Goal: Information Seeking & Learning: Learn about a topic

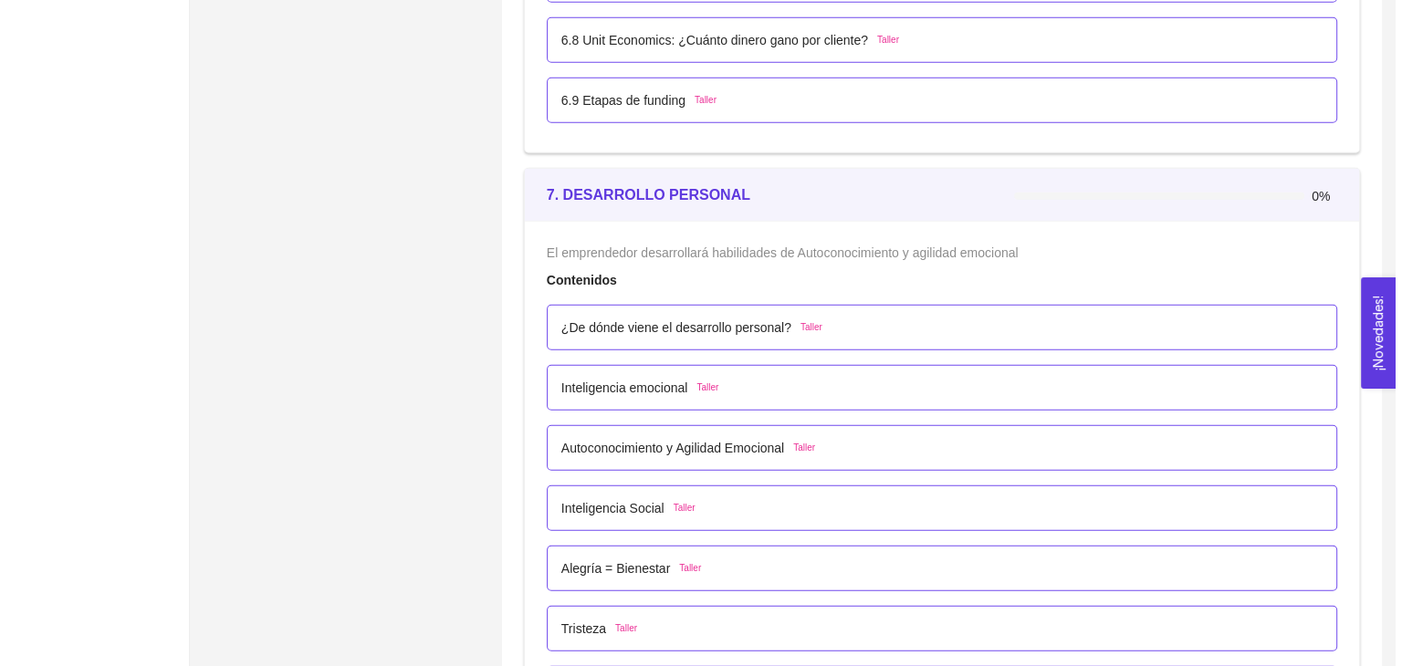
scroll to position [4780, 0]
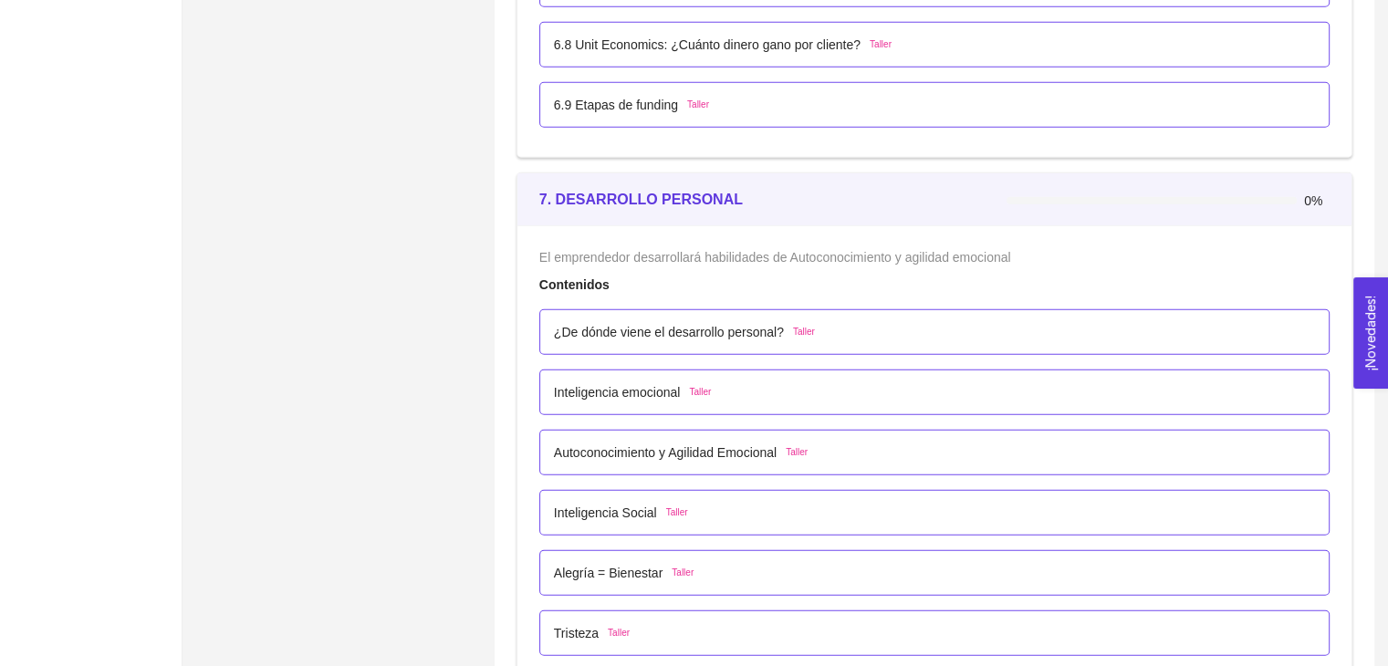
click at [775, 322] on p "¿De dónde viene el desarrollo personal?" at bounding box center [669, 332] width 230 height 20
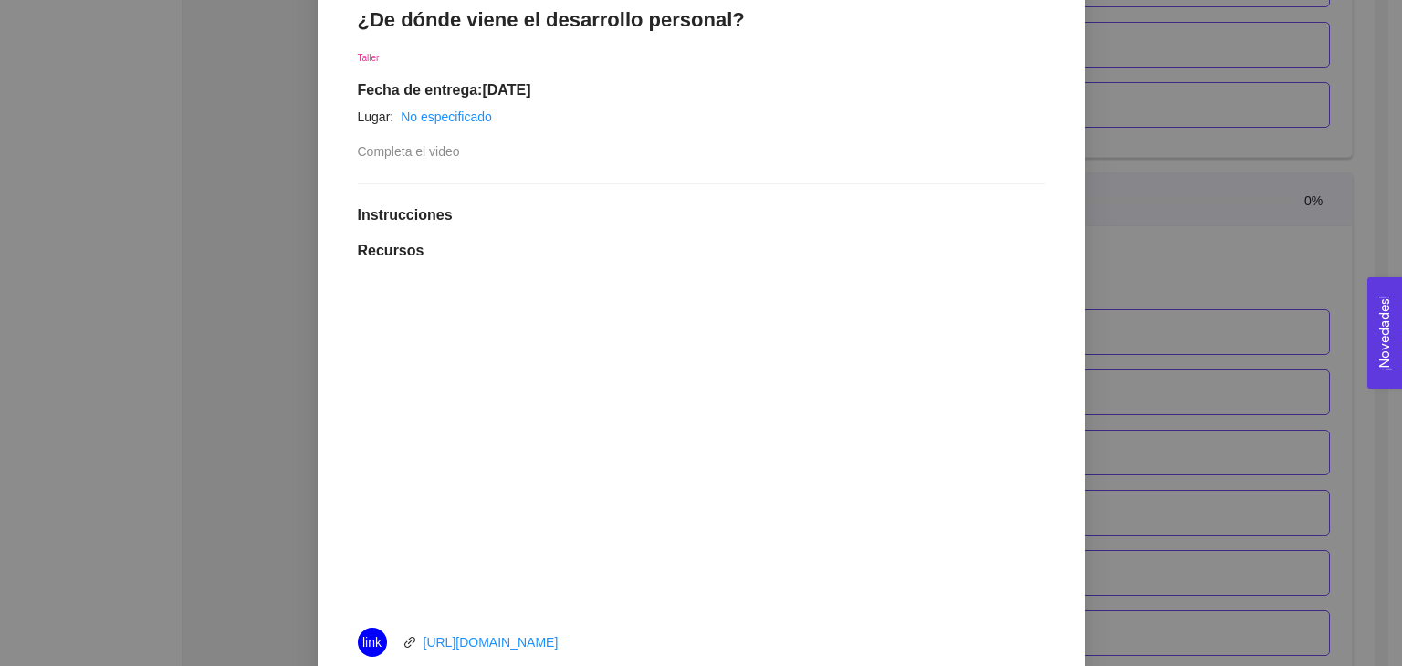
scroll to position [325, 0]
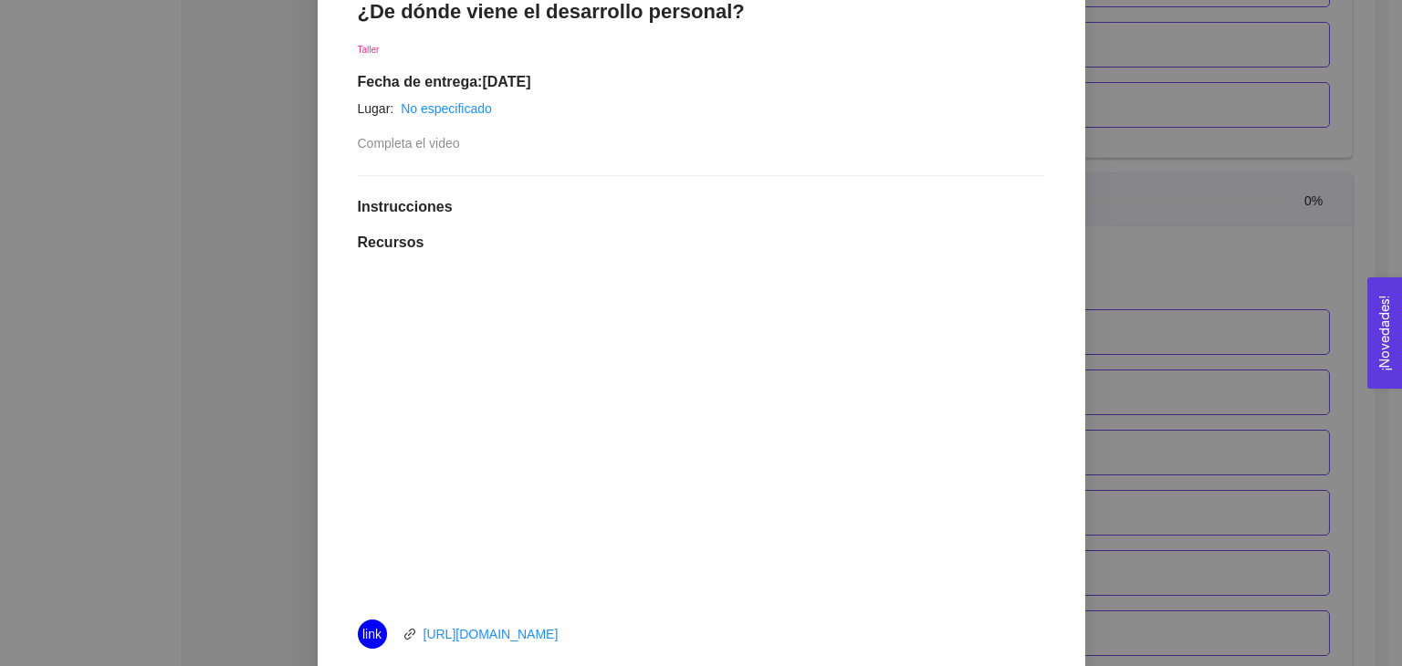
click at [953, 204] on h1 "Instrucciones" at bounding box center [701, 207] width 687 height 18
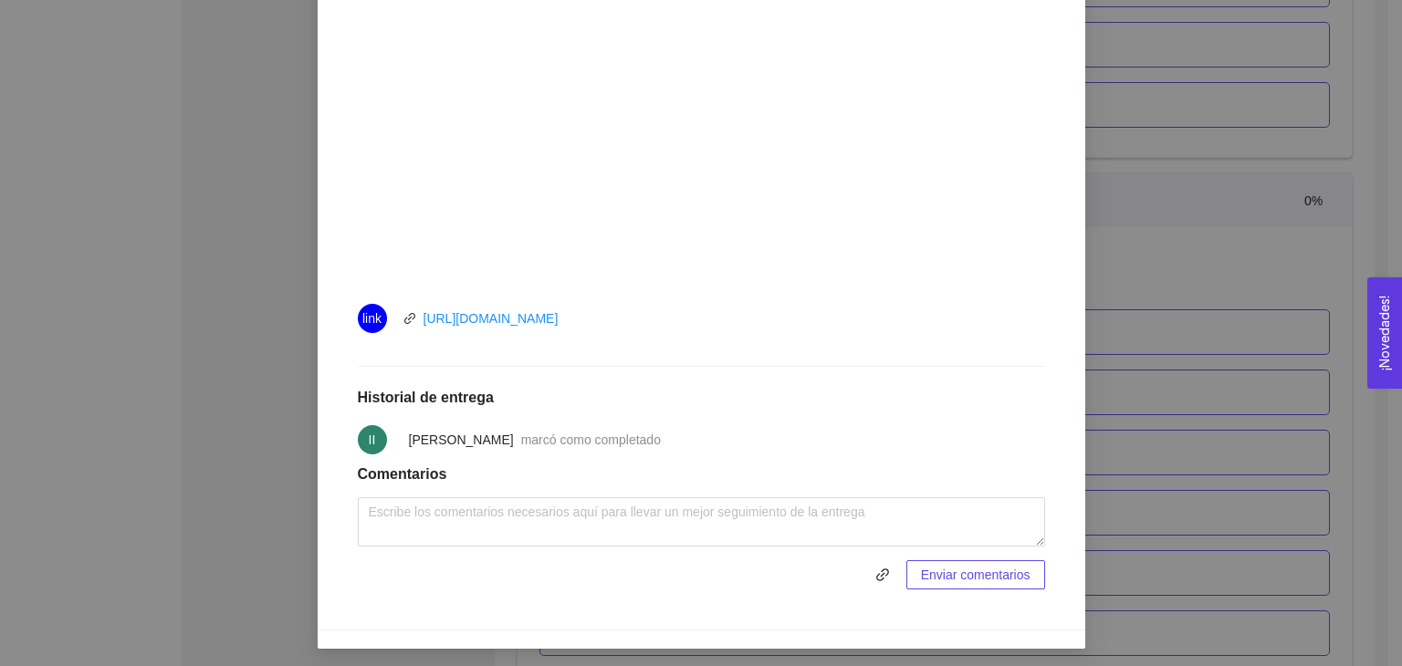
scroll to position [644, 0]
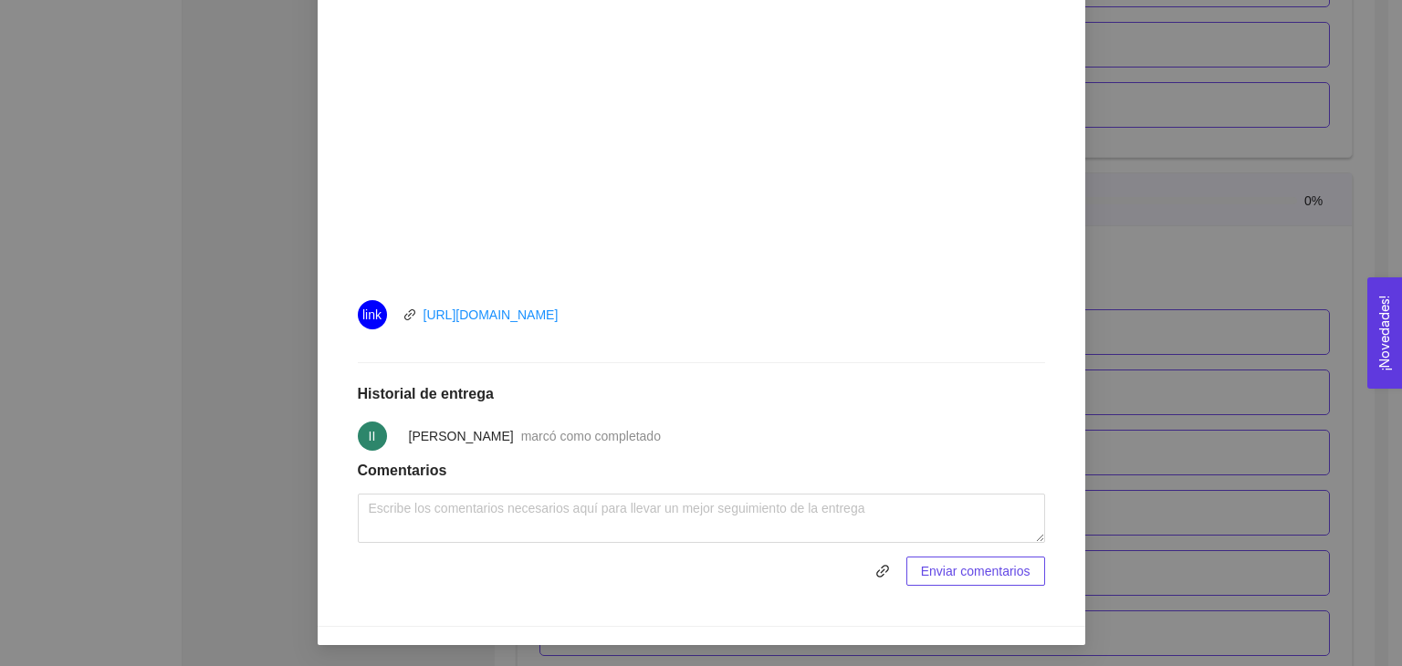
click at [1084, 371] on div "7. DESARROLLO PERSONAL El emprendedor desarrollará habilidades de Autoconocimie…" at bounding box center [701, 333] width 1402 height 666
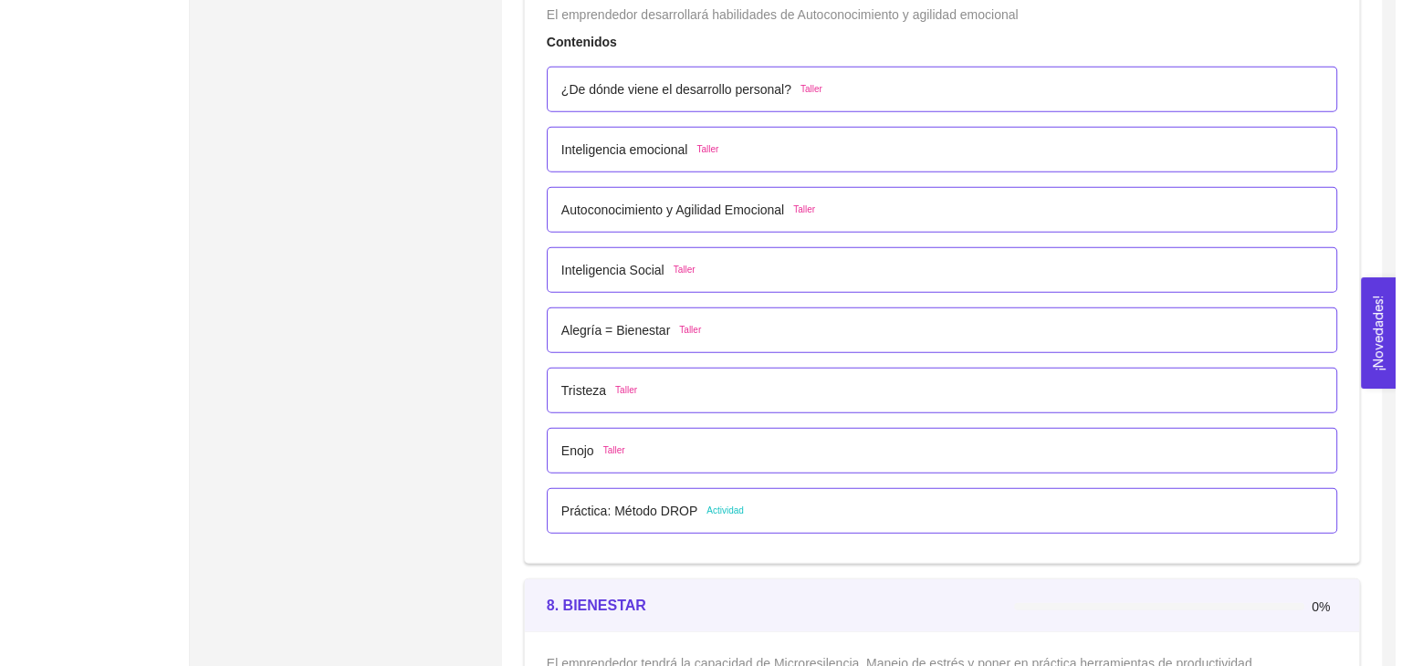
scroll to position [5025, 0]
click at [636, 513] on p "Práctica: Método DROP" at bounding box center [622, 509] width 136 height 20
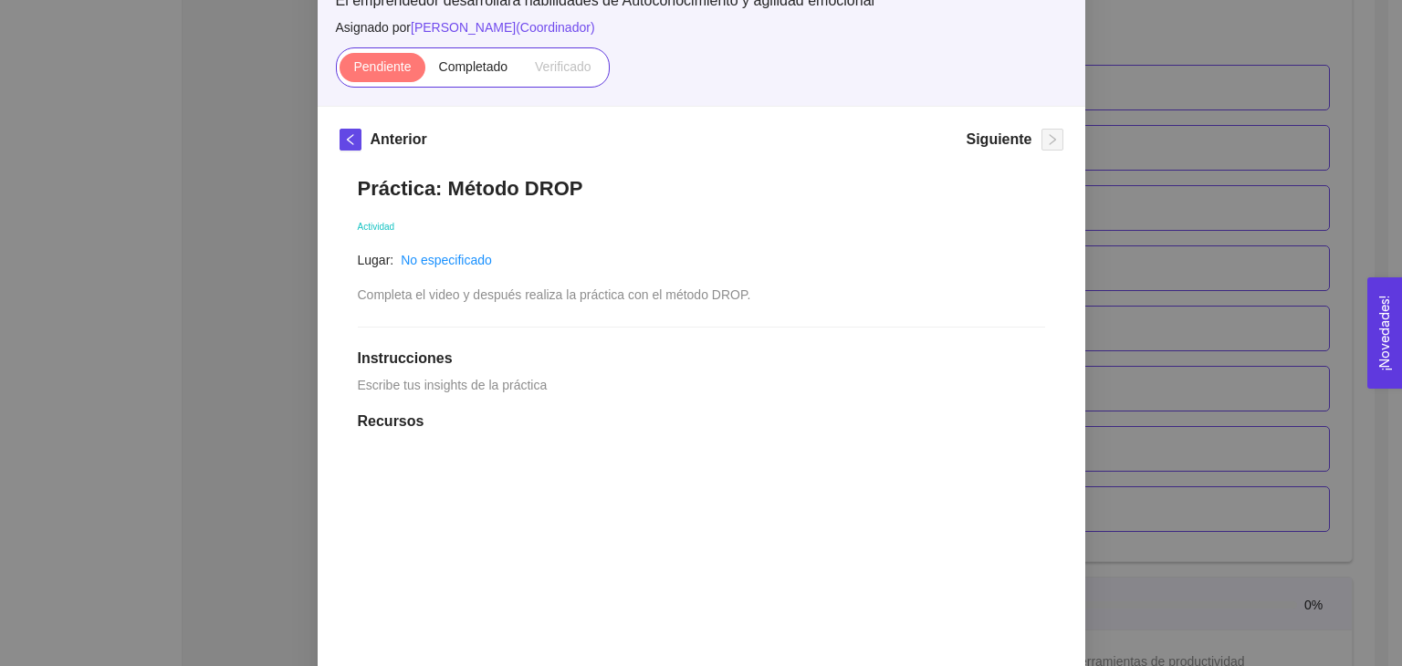
scroll to position [126, 0]
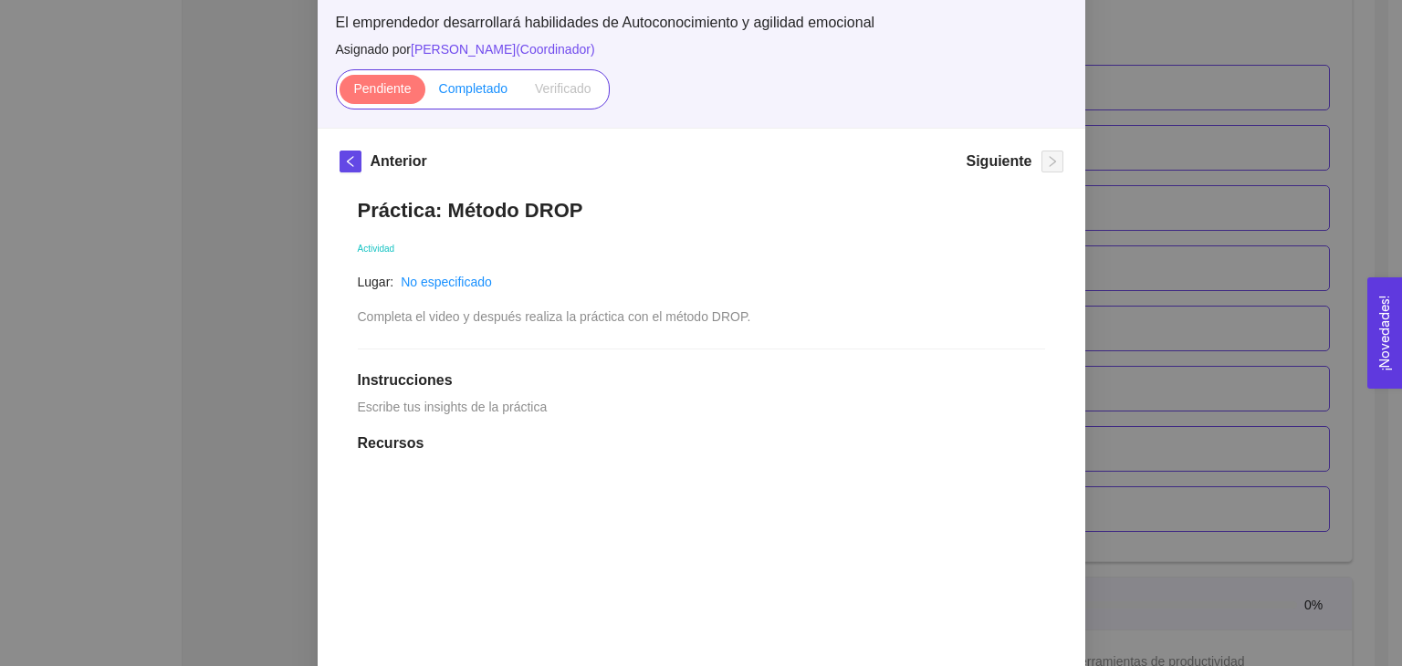
click at [488, 92] on span "Completado" at bounding box center [473, 88] width 69 height 15
click at [425, 93] on input "Completado" at bounding box center [425, 93] width 0 height 0
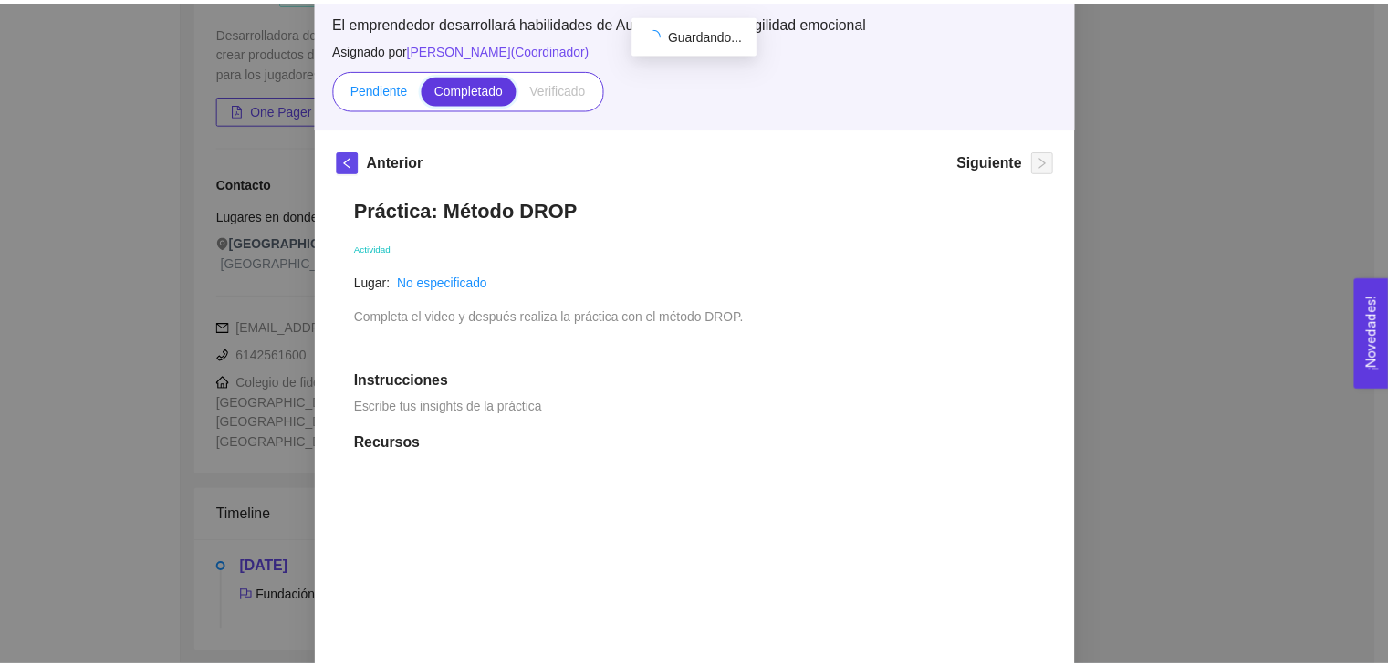
scroll to position [254, 0]
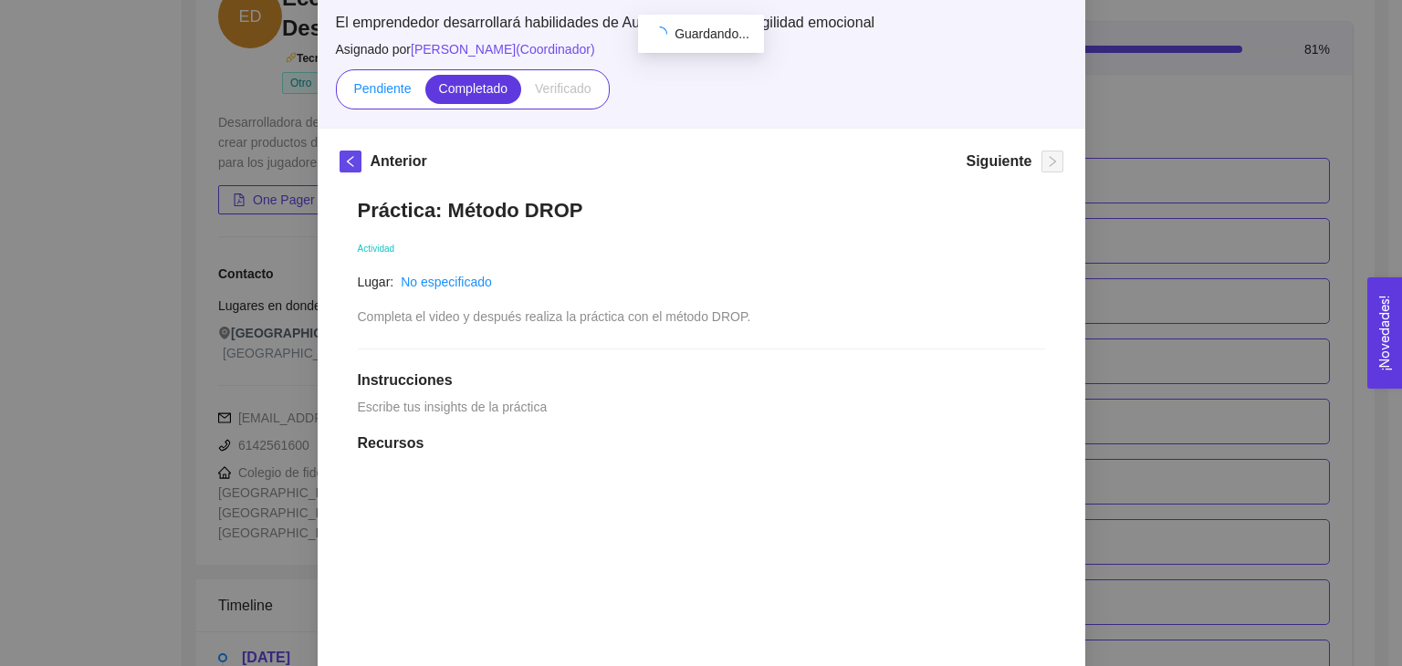
click at [399, 81] on span "Pendiente" at bounding box center [382, 88] width 58 height 15
click at [340, 93] on input "Pendiente" at bounding box center [340, 93] width 0 height 0
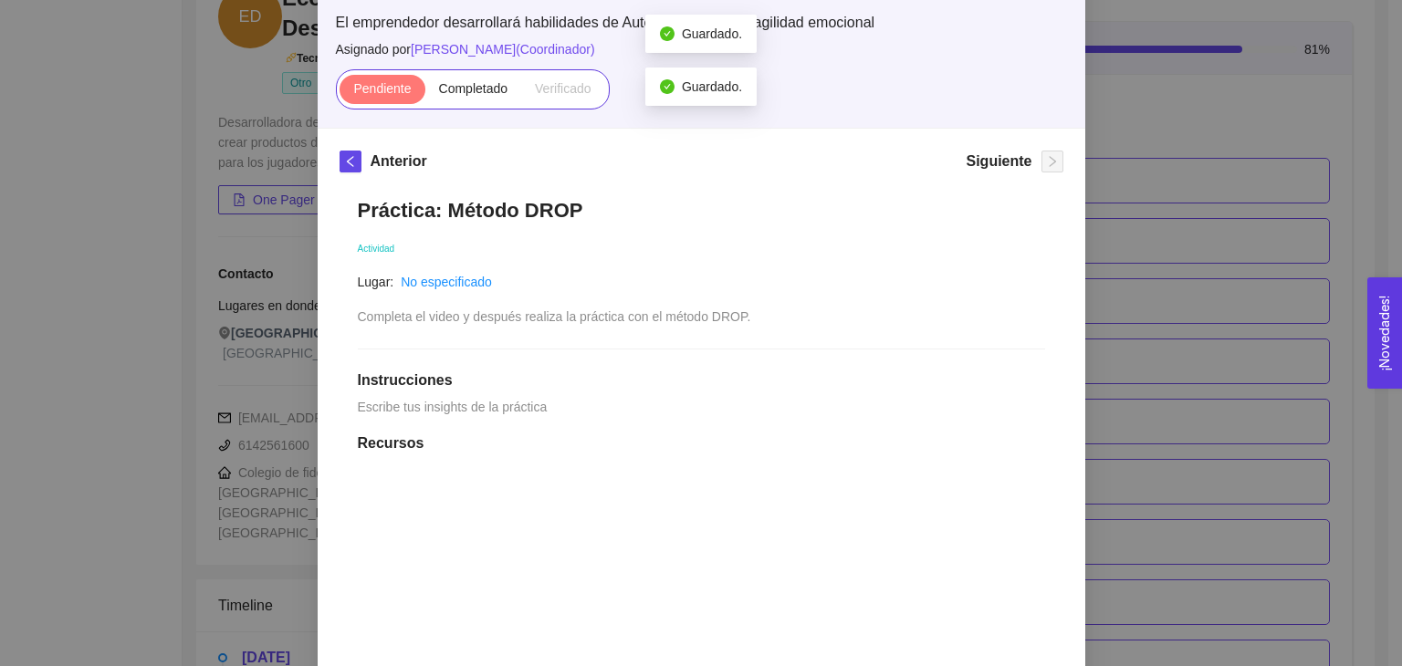
click at [1190, 182] on div "7. DESARROLLO PERSONAL El emprendedor desarrollará habilidades de Autoconocimie…" at bounding box center [701, 333] width 1402 height 666
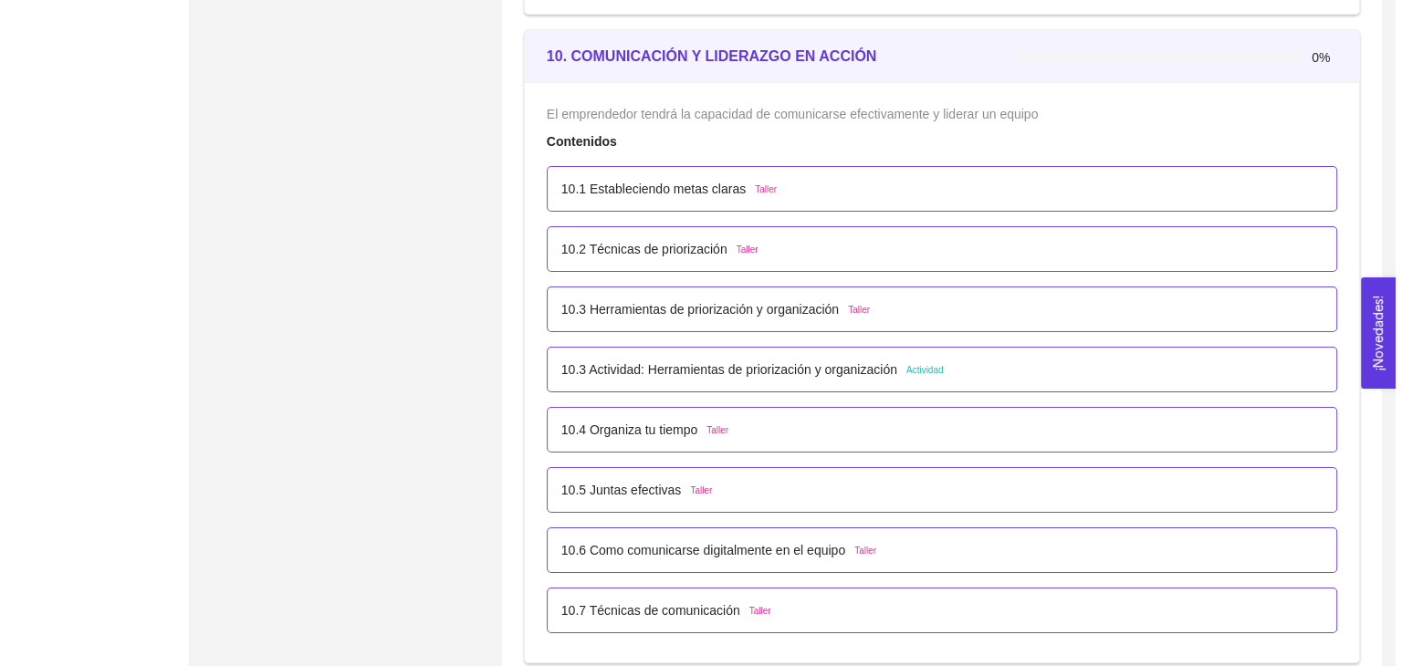
scroll to position [6684, 0]
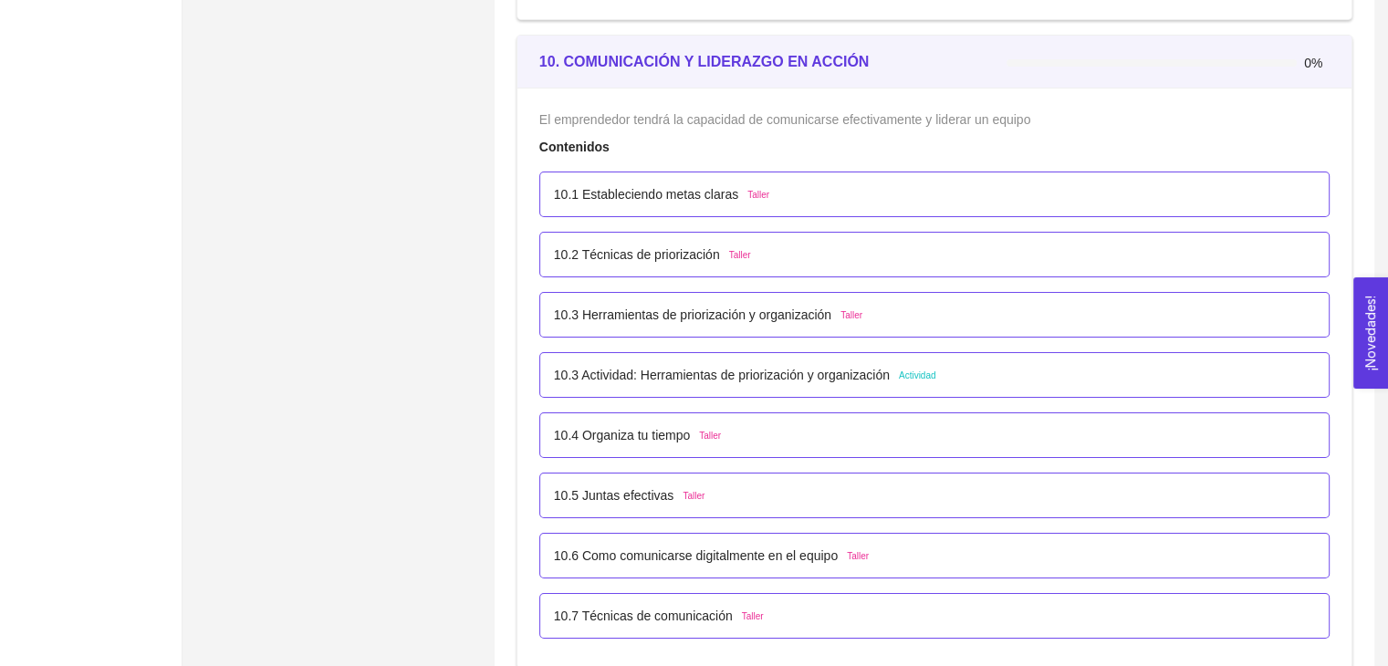
click at [807, 365] on p "10.3 Actividad: Herramientas de priorización y organización" at bounding box center [722, 375] width 336 height 20
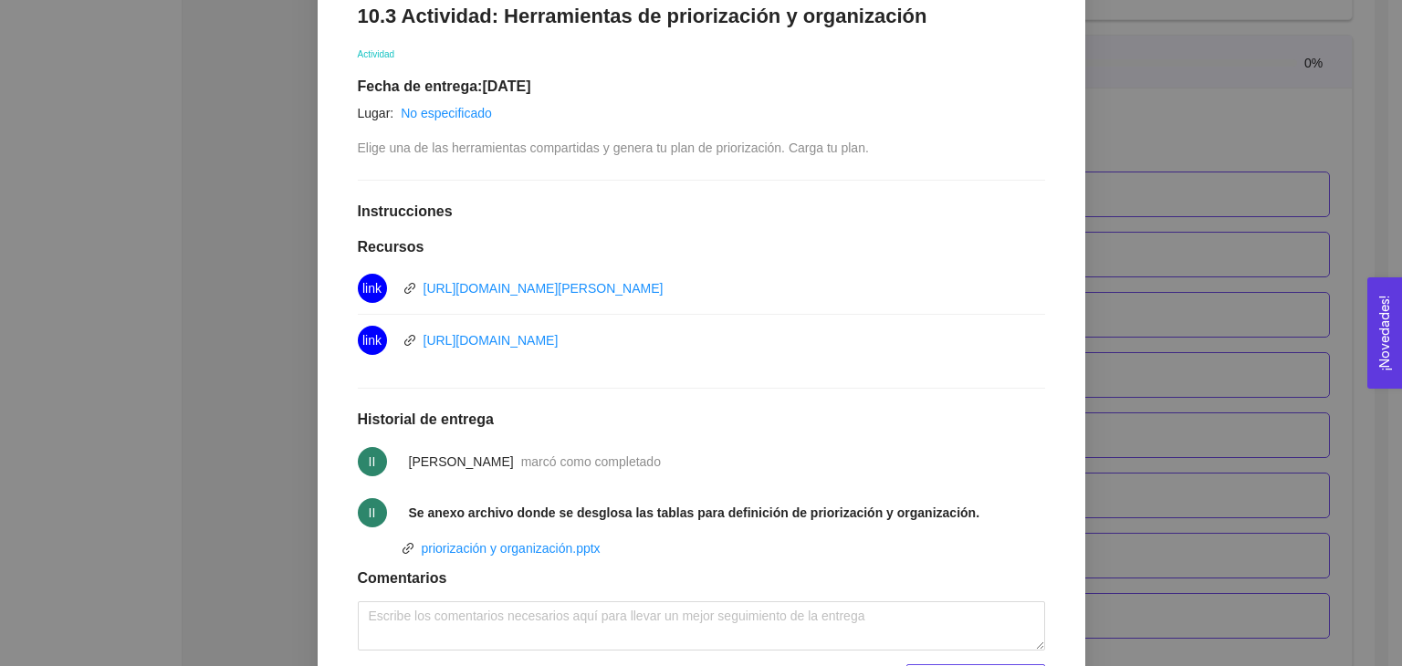
scroll to position [427, 0]
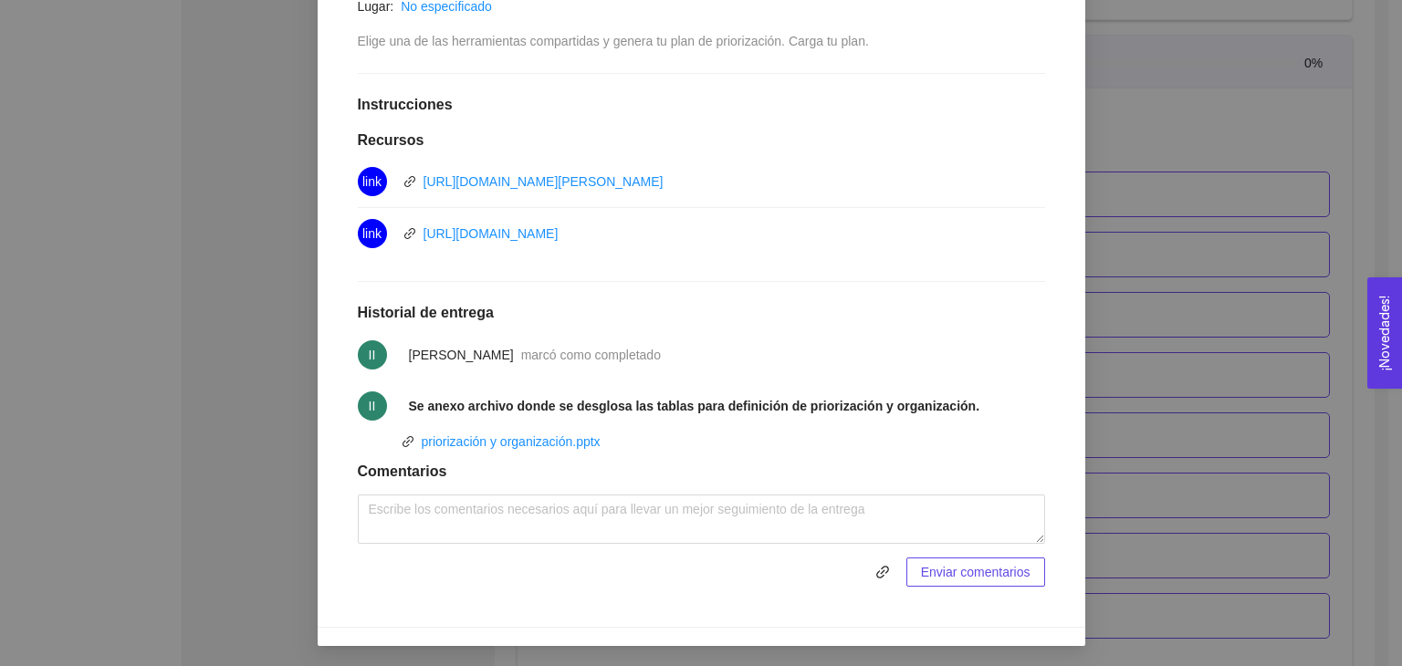
click at [675, 405] on strong "Se anexo archivo donde se desglosa las tablas para definición de priorización y…" at bounding box center [694, 406] width 571 height 15
click at [581, 361] on span "marcó como completado" at bounding box center [591, 355] width 140 height 15
click at [1, 275] on div "10. COMUNICACIÓN Y LIDERAZGO EN ACCIÓN El emprendedor tendrá la capacidad de co…" at bounding box center [701, 333] width 1402 height 666
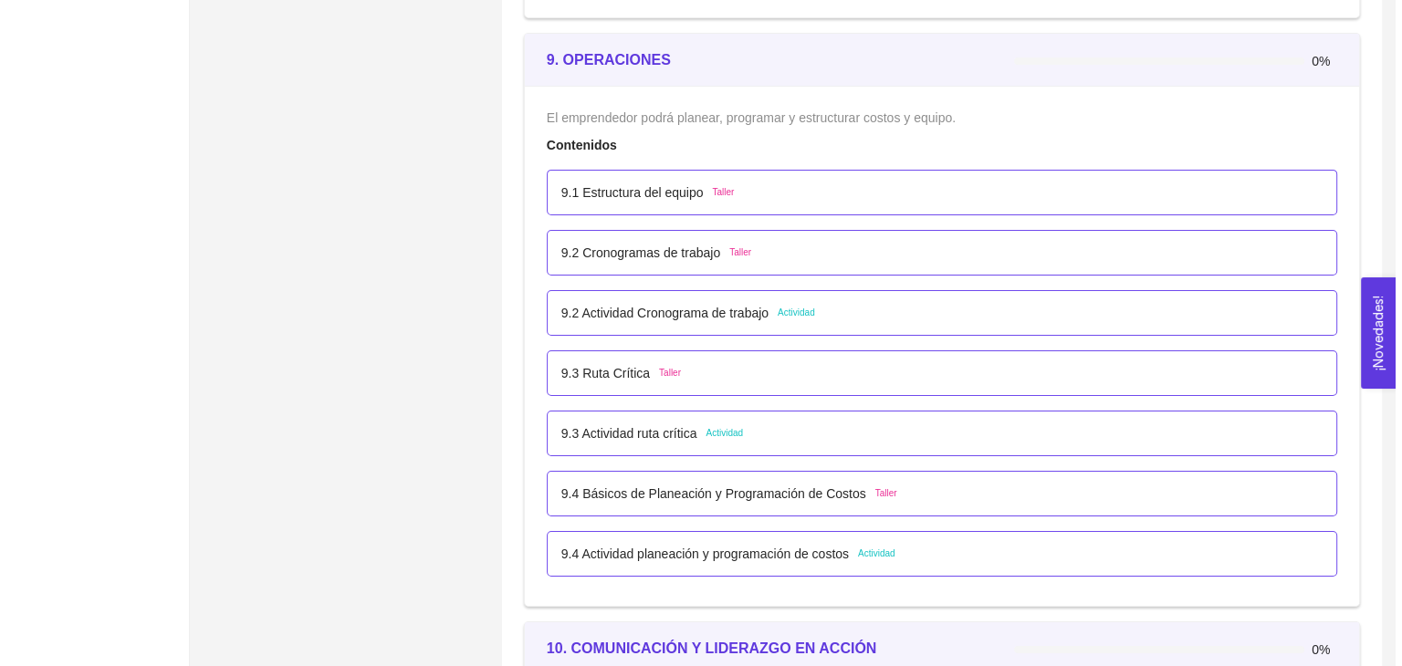
scroll to position [6098, 0]
click at [716, 556] on p "9.4 Actividad planeación y programación de costos" at bounding box center [698, 553] width 288 height 20
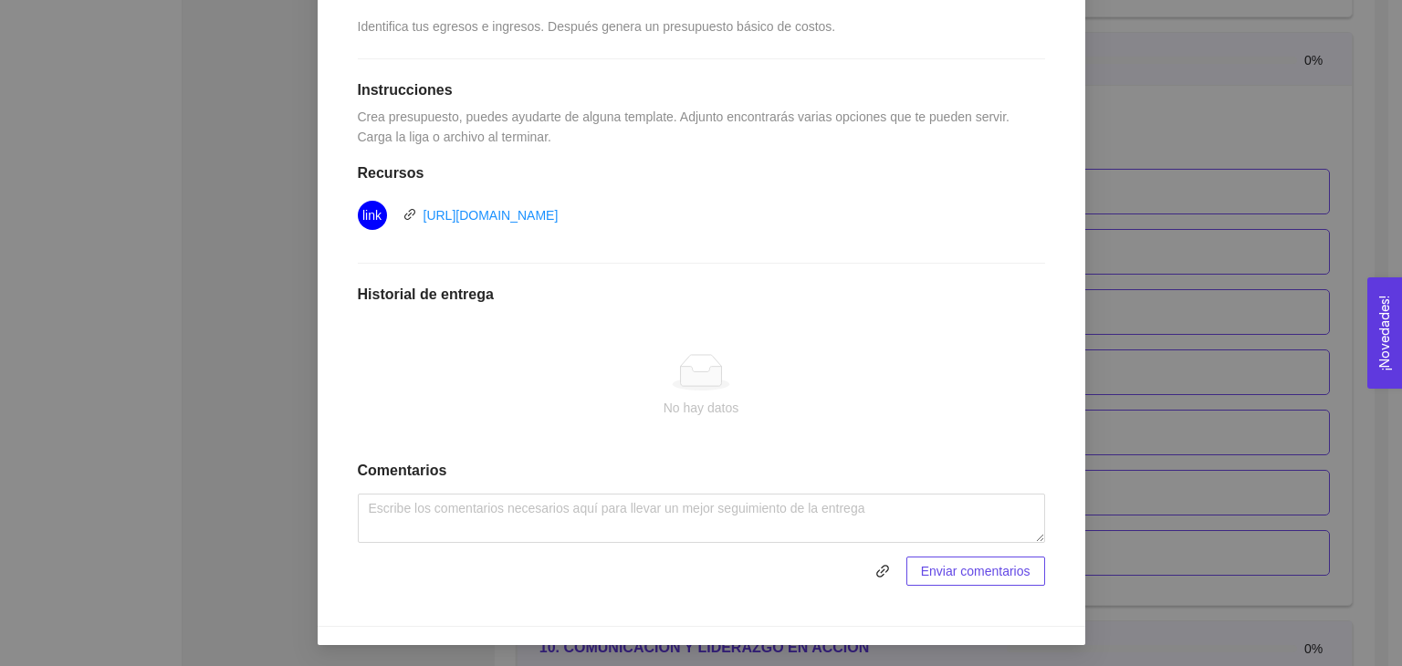
scroll to position [0, 0]
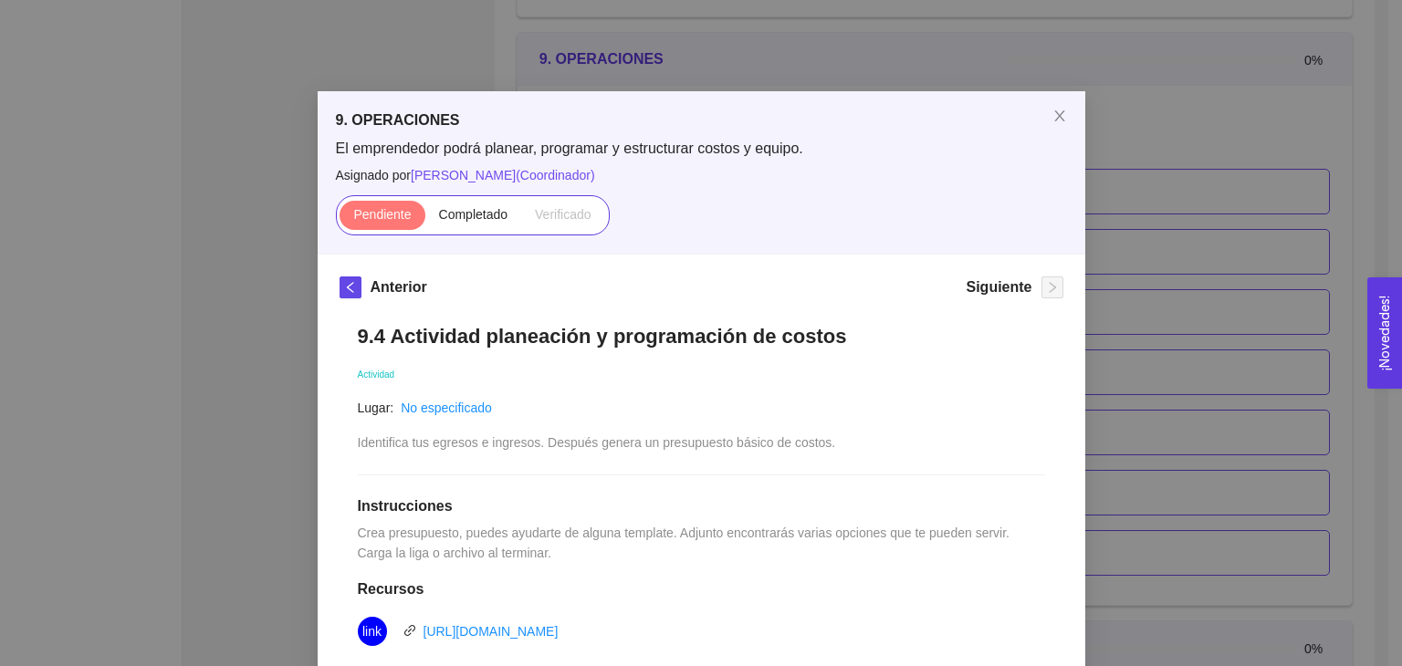
click at [106, 465] on div "9. OPERACIONES El emprendedor podrá planear, programar y estructurar costos y e…" at bounding box center [701, 333] width 1402 height 666
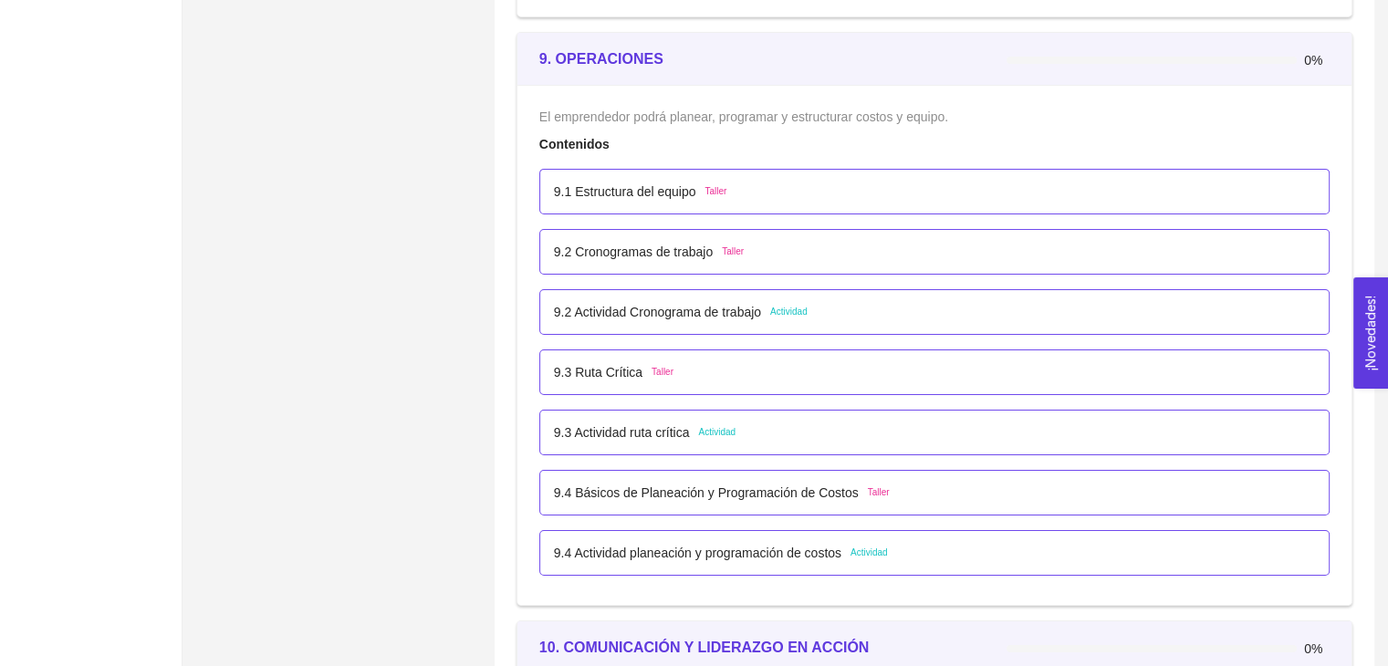
click at [632, 430] on p "9.3 Actividad ruta crítica" at bounding box center [622, 433] width 136 height 20
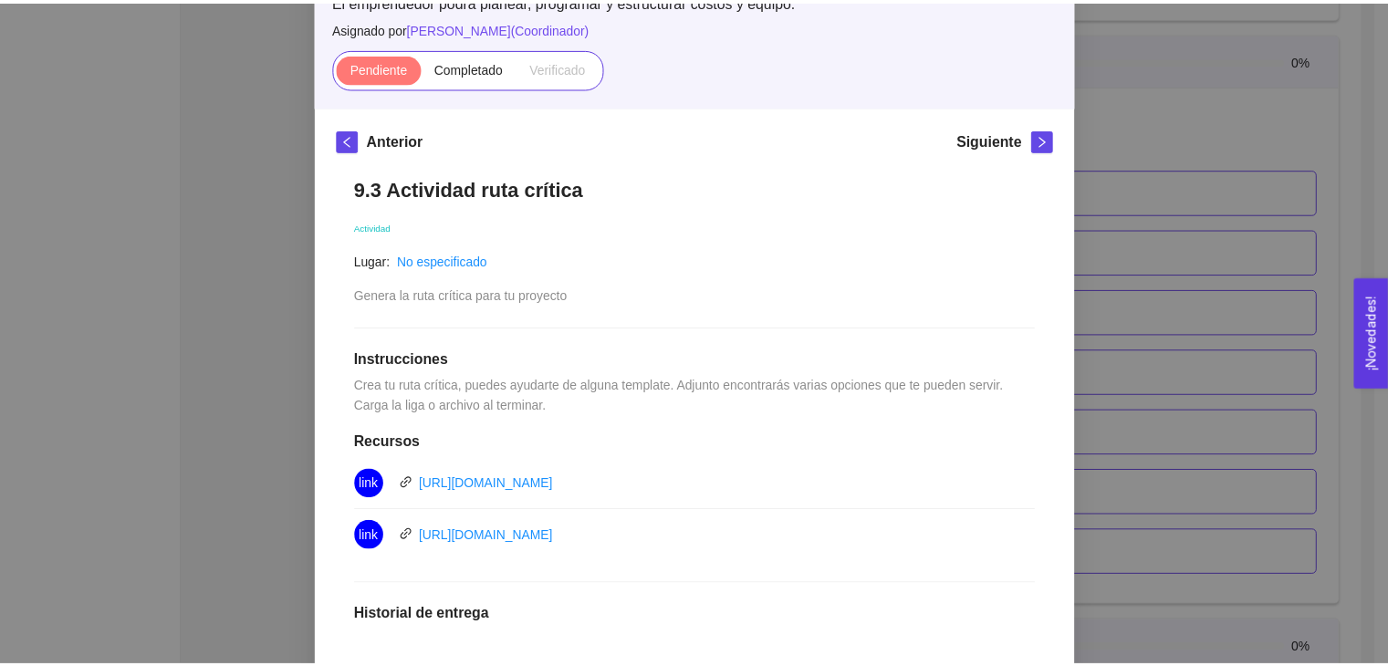
scroll to position [139, 0]
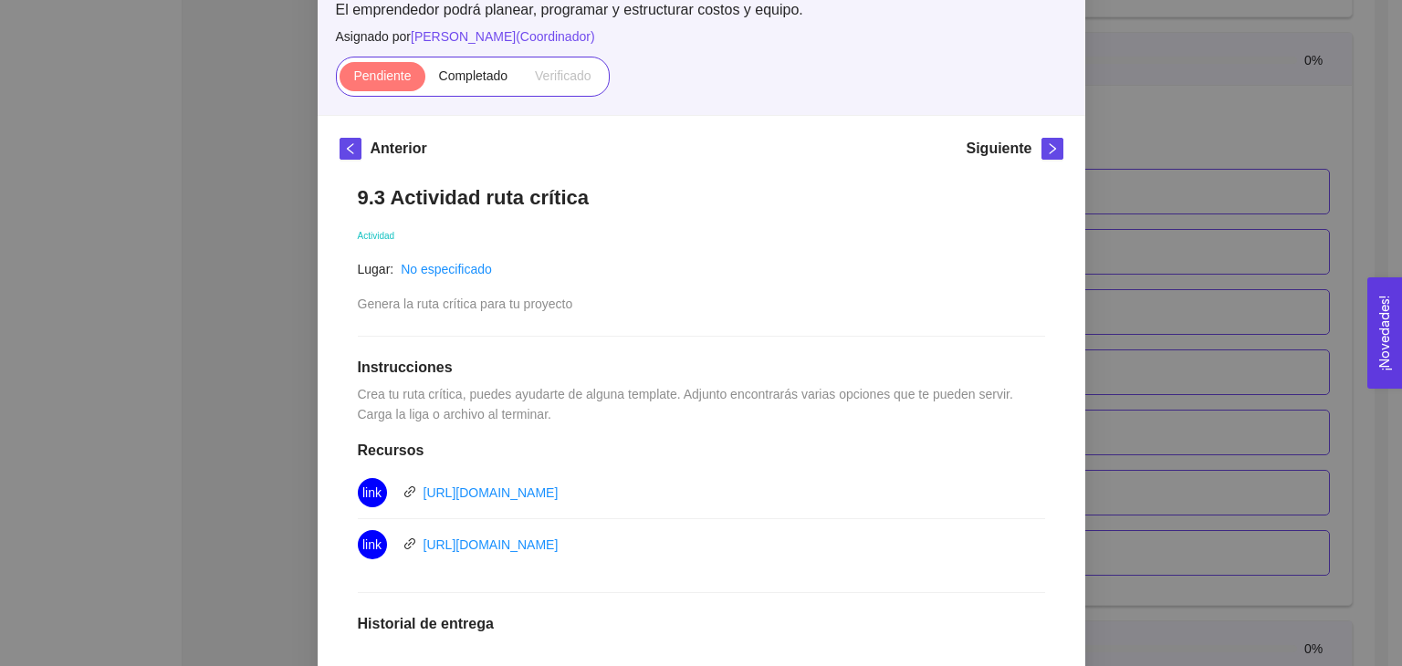
click at [126, 525] on div "9. OPERACIONES El emprendedor podrá planear, programar y estructurar costos y e…" at bounding box center [701, 333] width 1402 height 666
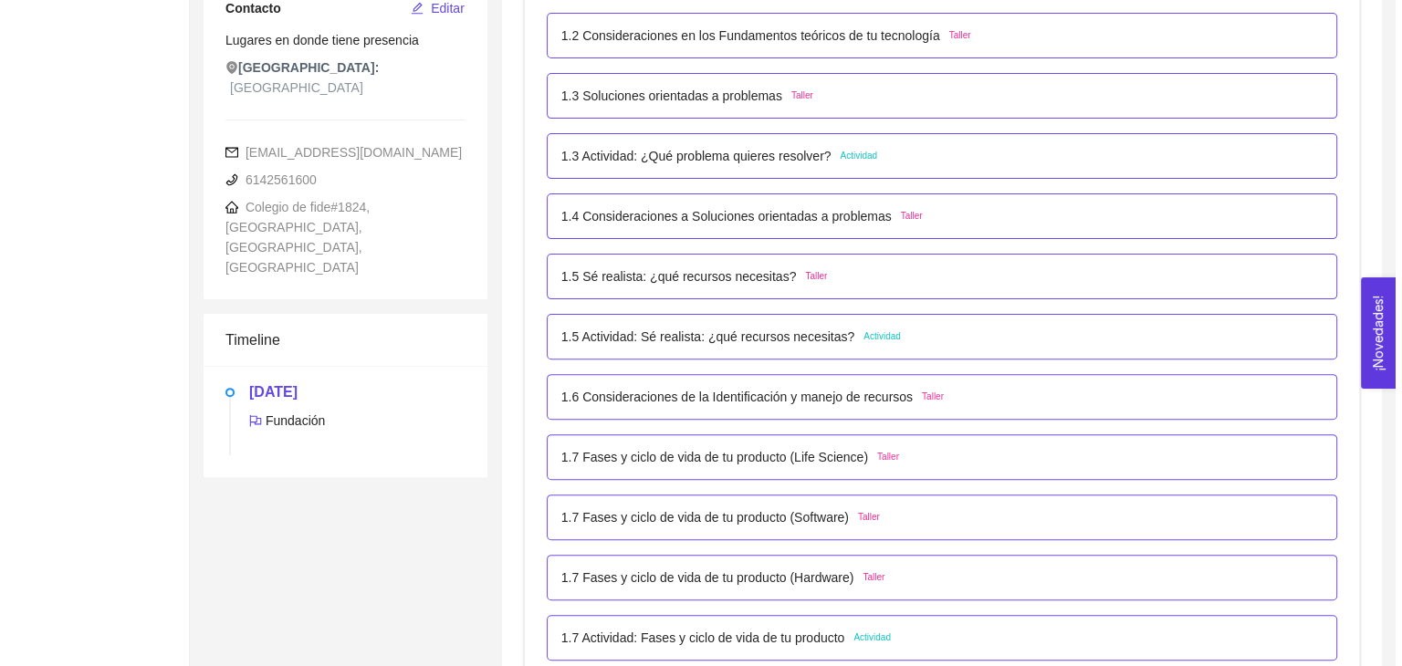
scroll to position [607, 0]
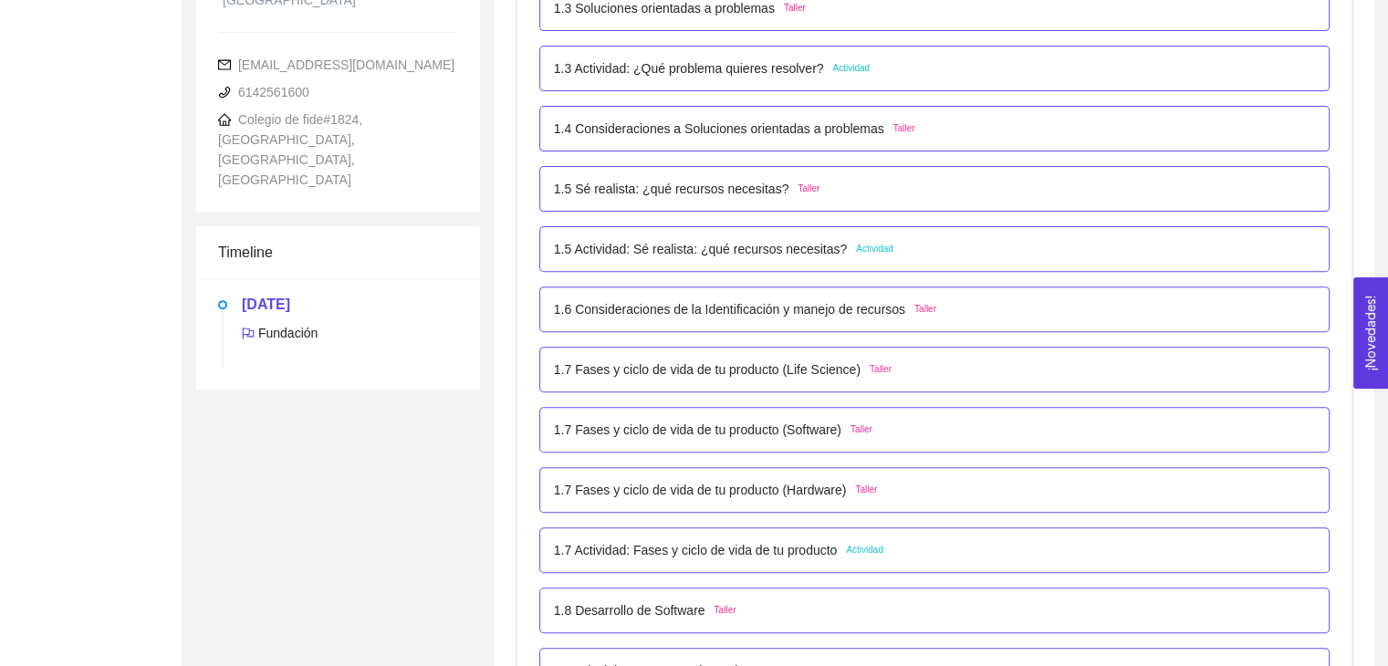
click at [661, 560] on div "1.7 Actividad: Fases y ciclo de vida de tu producto Actividad" at bounding box center [934, 551] width 790 height 46
click at [756, 548] on p "1.7 Actividad: Fases y ciclo de vida de tu producto" at bounding box center [696, 550] width 284 height 20
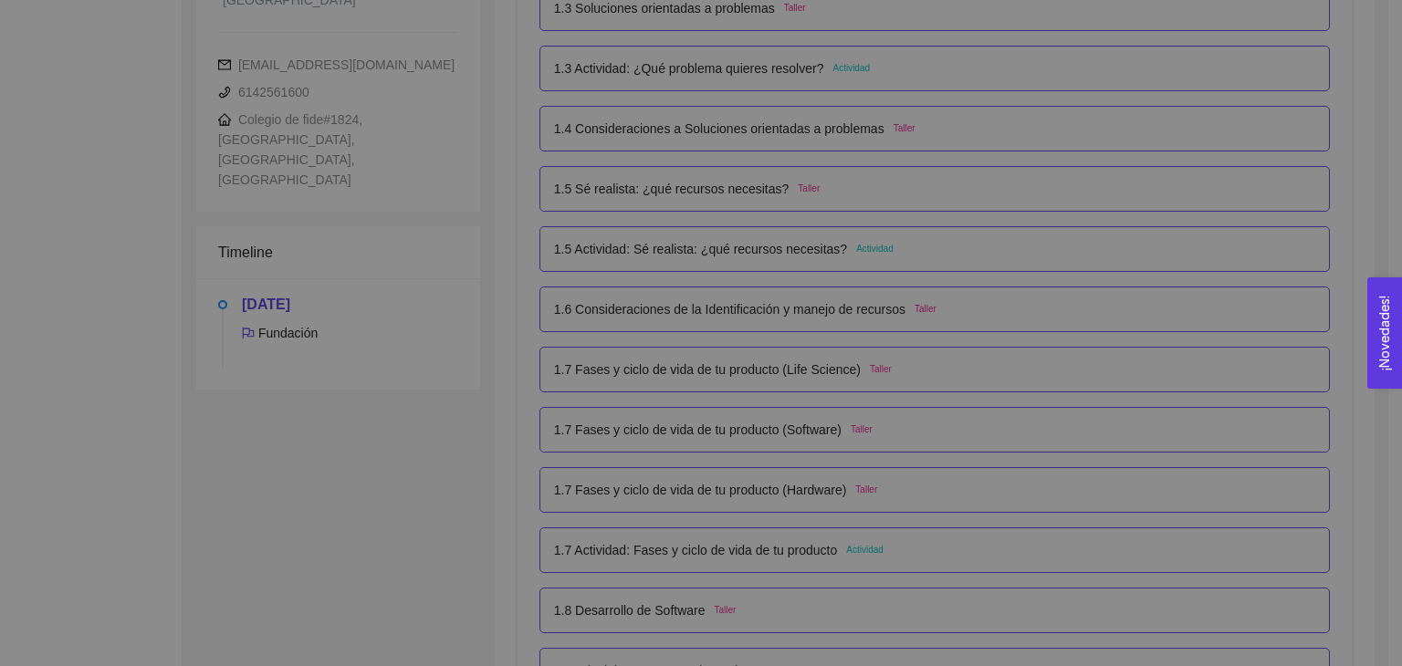
scroll to position [0, 0]
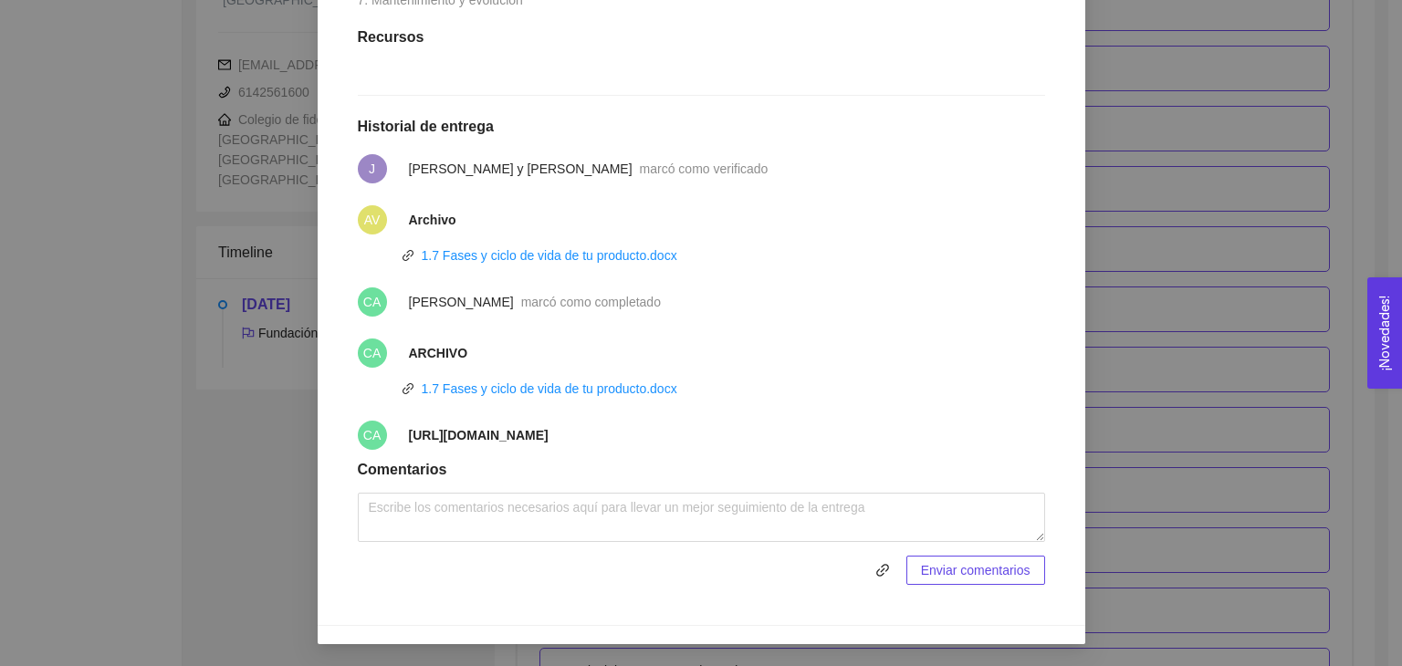
click at [1213, 393] on div "1. DESARROLLO DEL PRODUCTO El emprendedor puede conocer los primeros pasos para…" at bounding box center [701, 333] width 1402 height 666
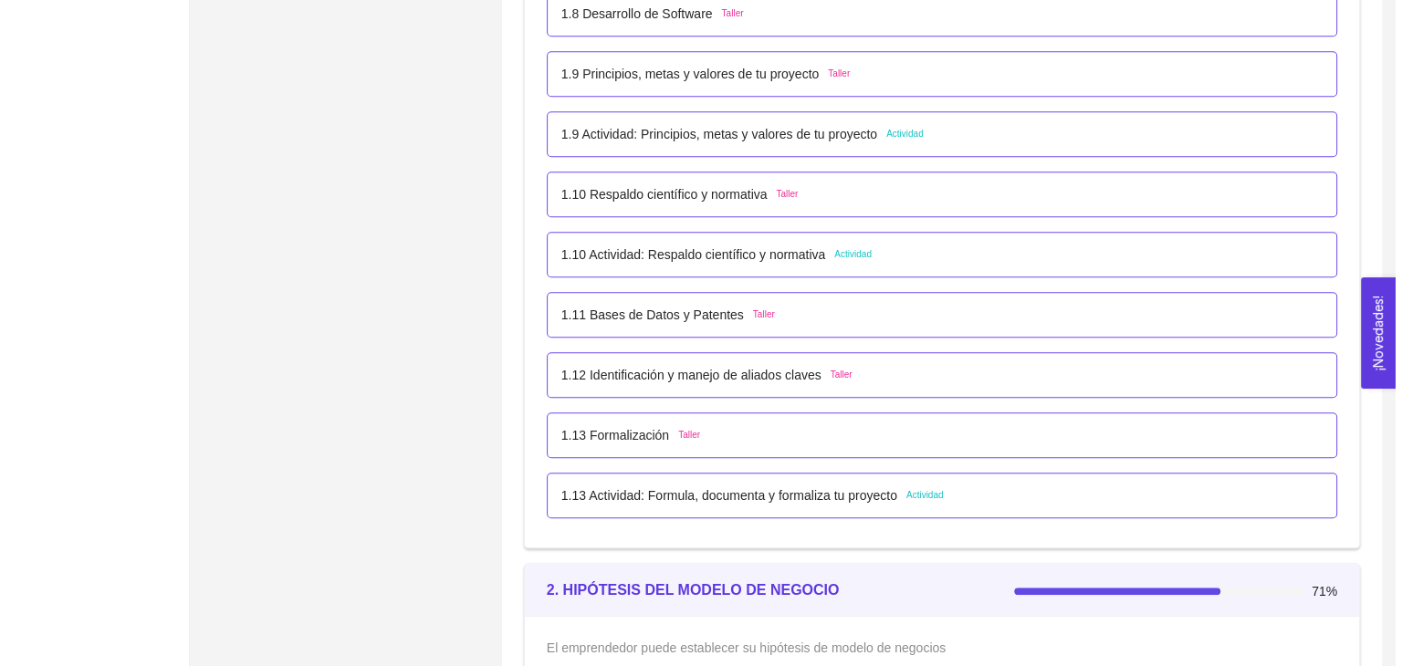
scroll to position [1205, 0]
click at [716, 255] on p "1.10 Actividad: Respaldo científico y normativa" at bounding box center [686, 254] width 265 height 20
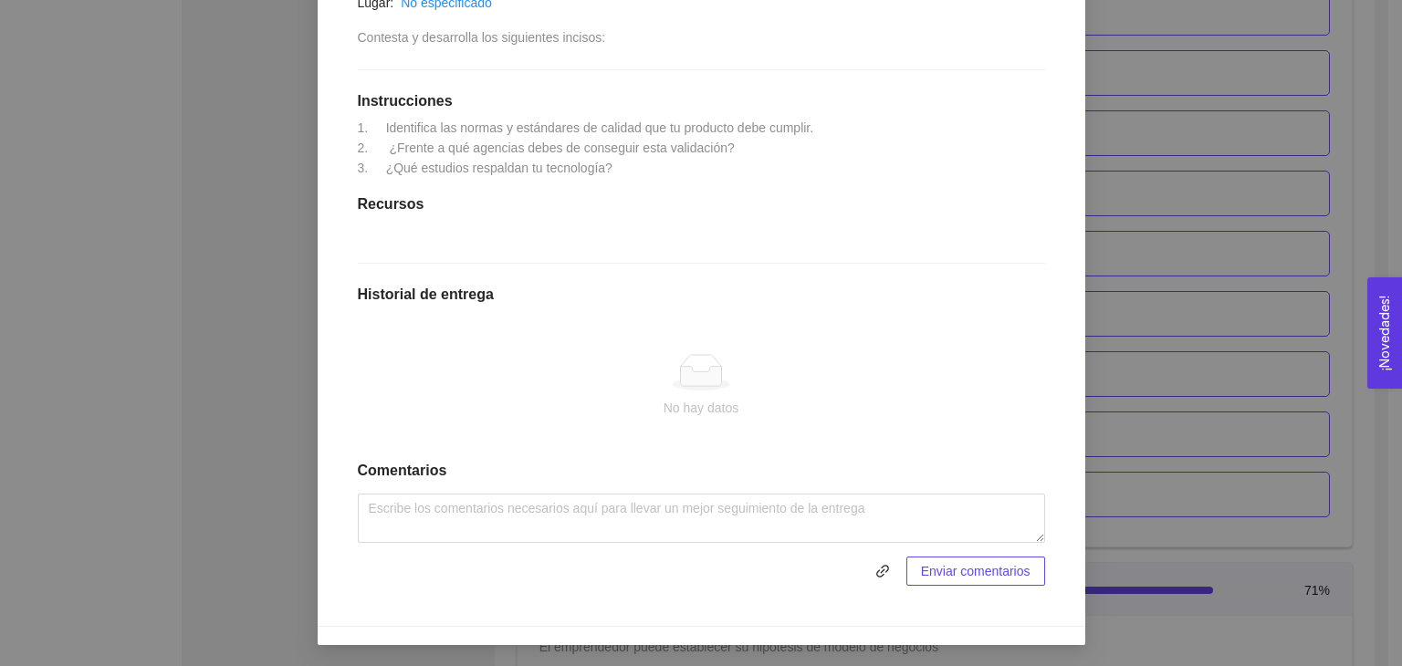
scroll to position [0, 0]
